Goal: Task Accomplishment & Management: Use online tool/utility

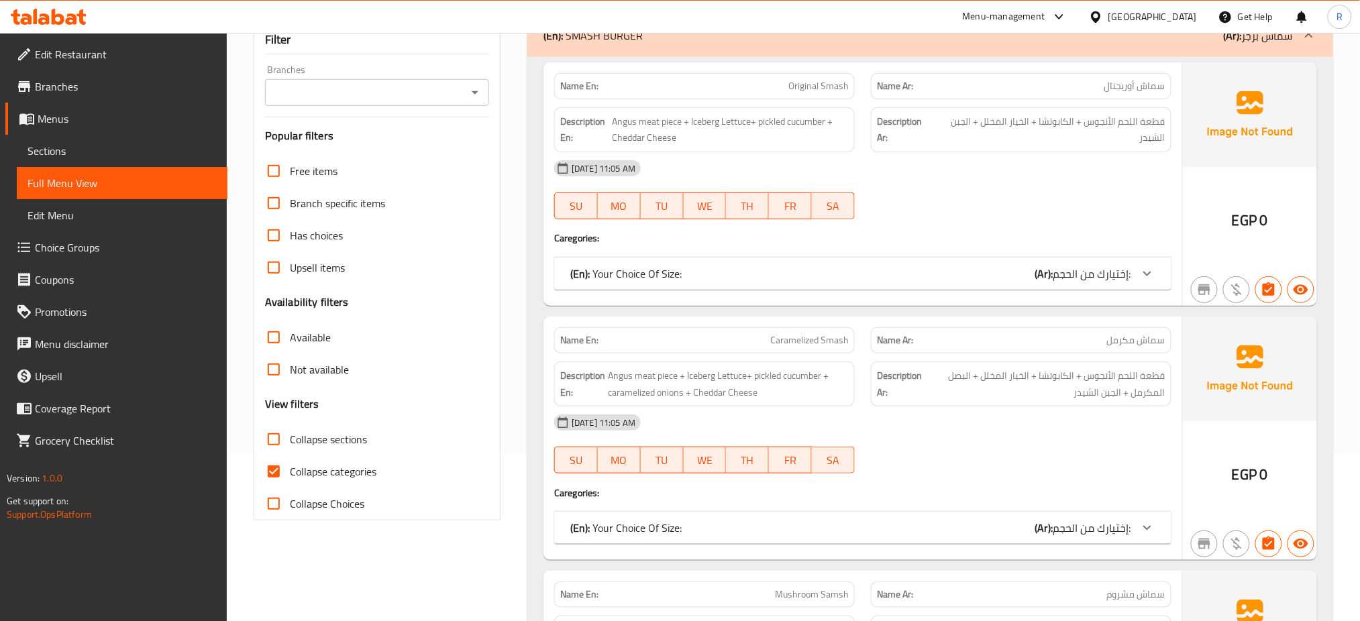
scroll to position [179, 0]
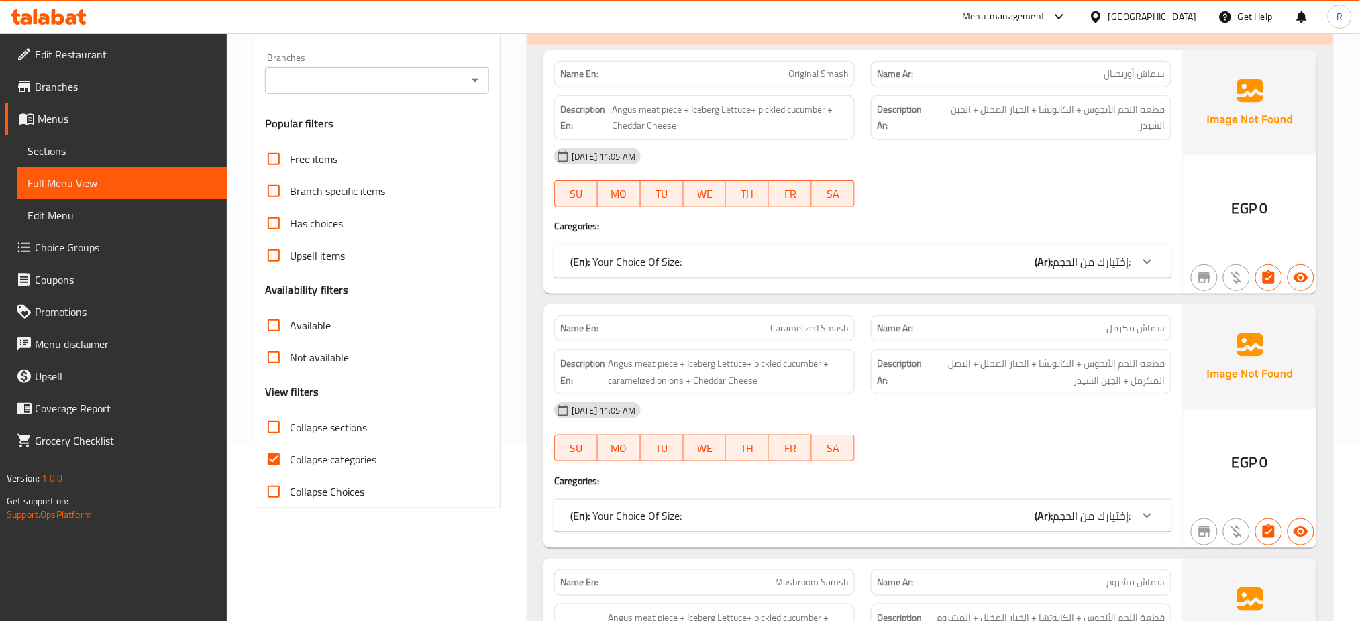
drag, startPoint x: 276, startPoint y: 475, endPoint x: 275, endPoint y: 468, distance: 6.7
click at [276, 475] on input "Collapse categories" at bounding box center [274, 460] width 32 height 32
checkbox input "false"
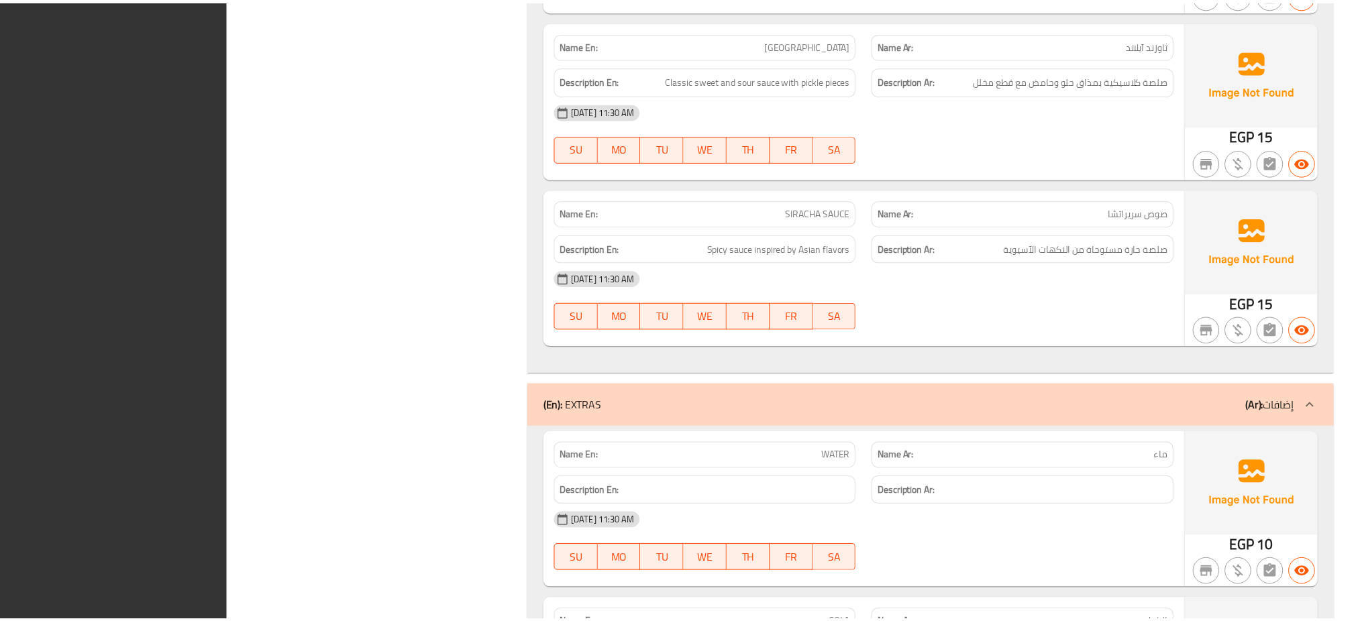
scroll to position [8928, 0]
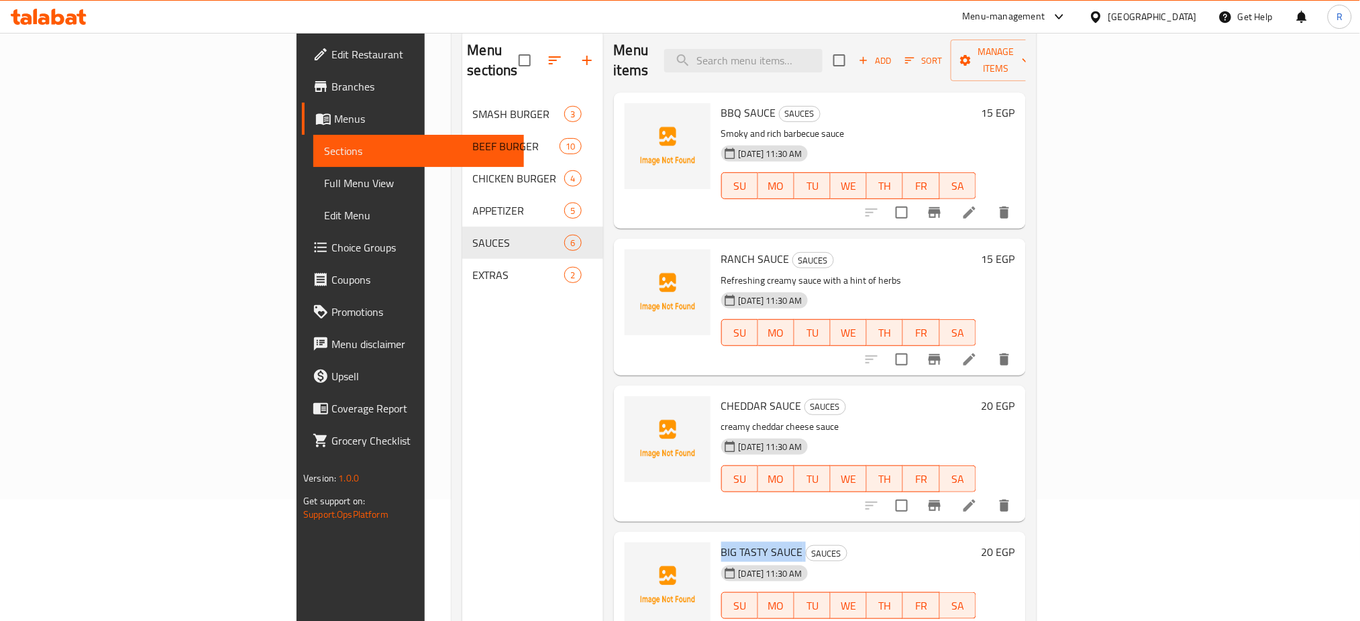
scroll to position [121, 0]
click at [859, 250] on h6 "RANCH SAUCE SAUCES" at bounding box center [848, 259] width 255 height 19
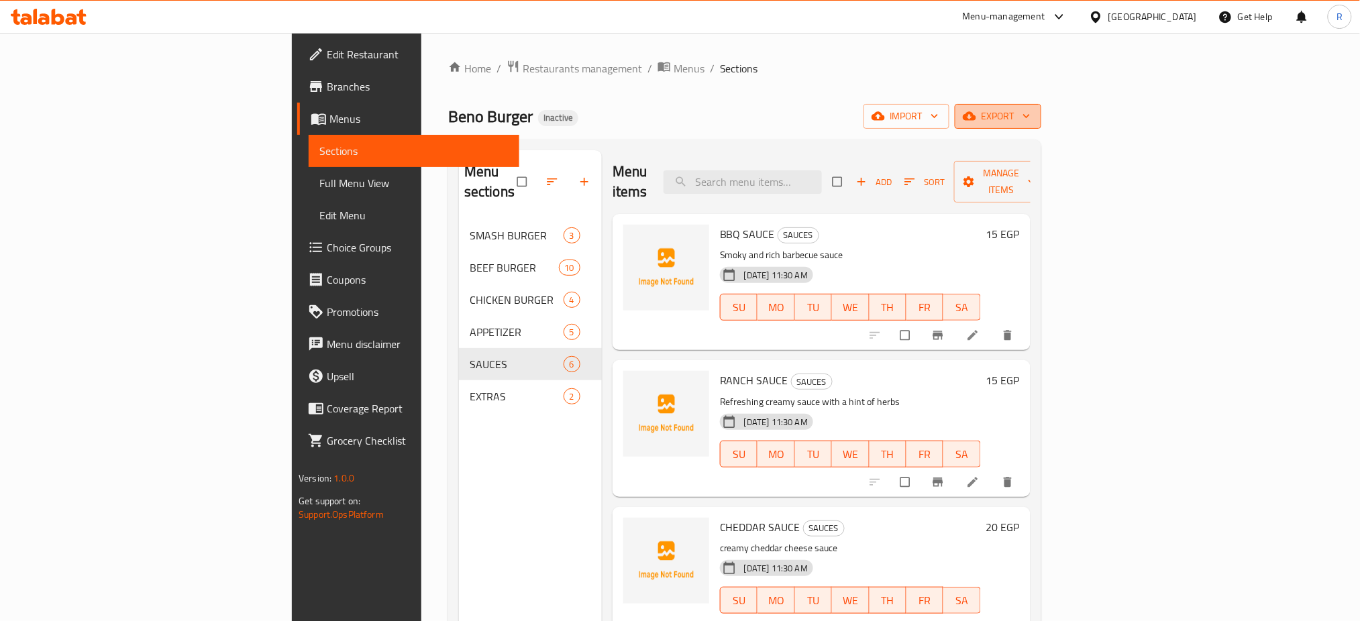
click at [1031, 117] on span "export" at bounding box center [998, 116] width 65 height 17
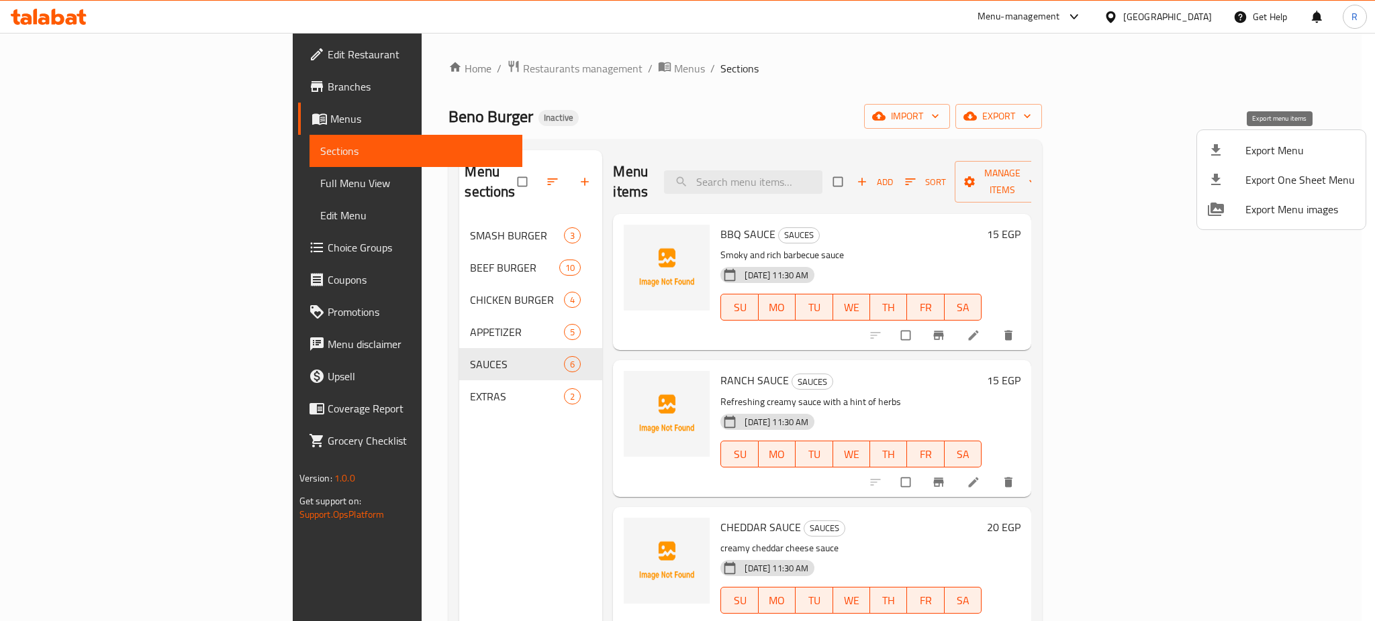
click at [1272, 151] on span "Export Menu" at bounding box center [1299, 150] width 109 height 16
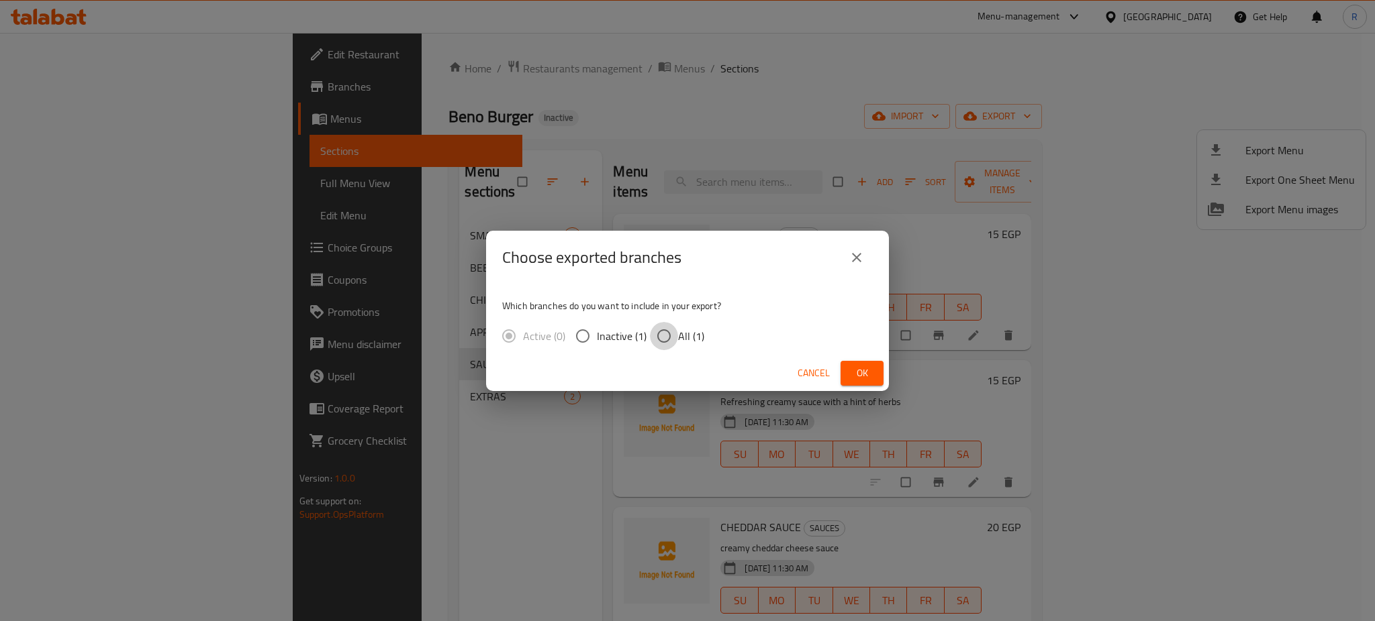
click at [661, 343] on input "All (1)" at bounding box center [664, 336] width 28 height 28
radio input "true"
click at [860, 379] on span "Ok" at bounding box center [861, 373] width 21 height 17
